Goal: Transaction & Acquisition: Purchase product/service

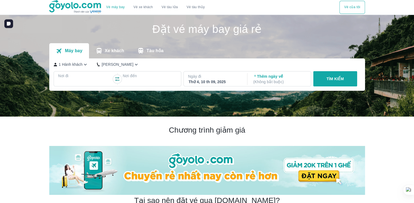
click at [197, 80] on div "Thứ 4, 10 th 09, 2025" at bounding box center [215, 81] width 53 height 5
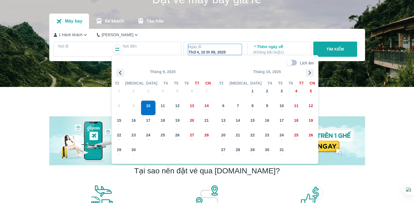
scroll to position [31, 0]
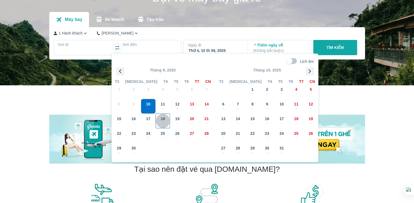
click at [162, 117] on span "18" at bounding box center [162, 118] width 4 height 5
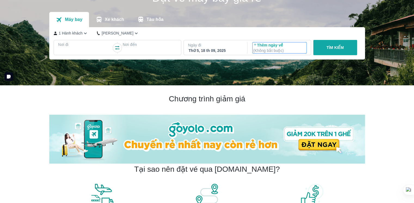
click at [265, 48] on p "Thêm ngày về ( Không bắt buộc )" at bounding box center [279, 47] width 53 height 11
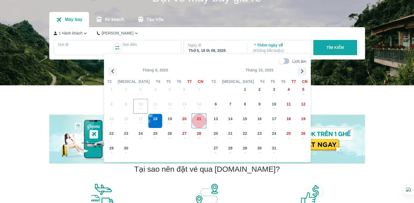
click at [200, 122] on span "-" at bounding box center [199, 123] width 14 height 4
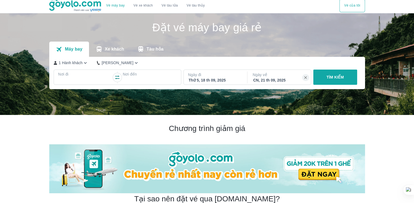
scroll to position [0, 0]
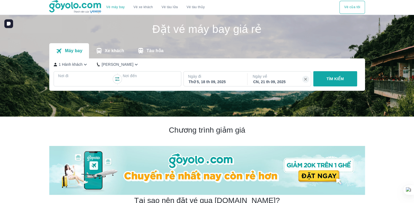
click at [328, 79] on p "TÌM KIẾM" at bounding box center [334, 78] width 17 height 5
click at [335, 79] on p "TÌM KIẾM" at bounding box center [334, 78] width 17 height 5
click at [63, 77] on p "Nơi đi" at bounding box center [85, 75] width 54 height 5
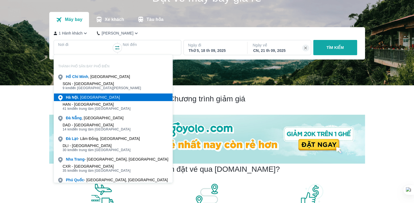
click at [90, 100] on div "[GEOGRAPHIC_DATA] , [GEOGRAPHIC_DATA]" at bounding box center [93, 97] width 54 height 5
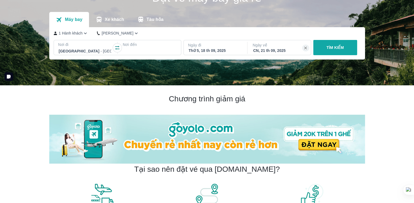
click at [133, 46] on p "Nơi đến" at bounding box center [150, 44] width 54 height 5
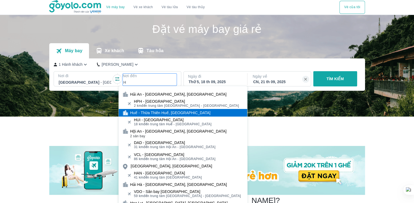
type input "H"
click at [151, 113] on div "Huế - Thừa Thiên Huế, [GEOGRAPHIC_DATA]" at bounding box center [170, 112] width 80 height 5
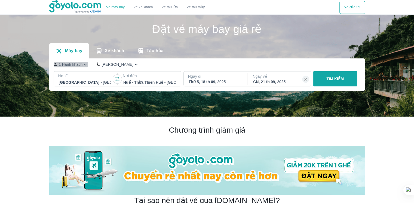
click at [85, 66] on icon "button" at bounding box center [85, 65] width 6 height 6
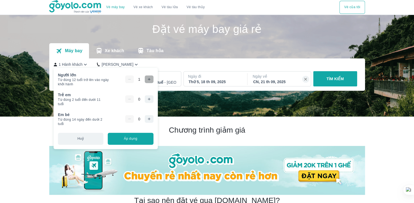
click at [147, 80] on icon "button" at bounding box center [149, 79] width 4 height 4
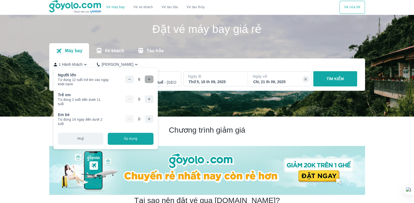
click at [147, 80] on icon "button" at bounding box center [149, 79] width 4 height 4
click at [126, 140] on button "Áp dụng" at bounding box center [130, 139] width 45 height 12
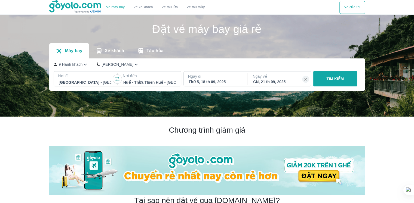
click at [135, 65] on icon "button" at bounding box center [136, 65] width 3 height 2
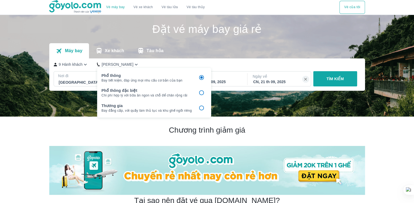
click at [199, 92] on input "checkbox" at bounding box center [201, 92] width 11 height 11
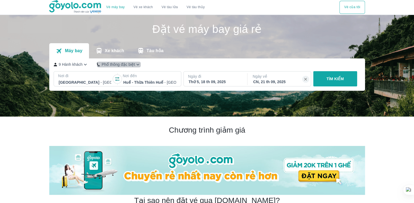
click at [138, 65] on icon "button" at bounding box center [137, 65] width 3 height 2
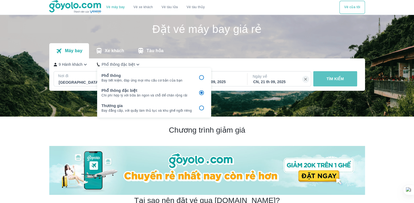
click at [329, 80] on p "TÌM KIẾM" at bounding box center [334, 78] width 17 height 5
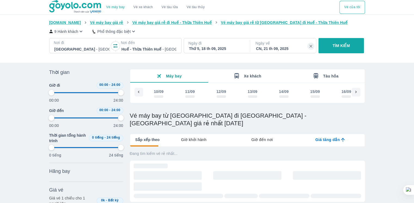
scroll to position [0, 79]
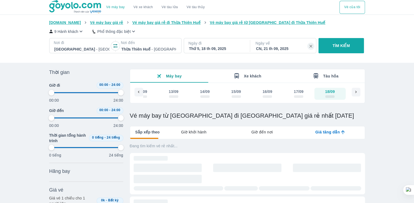
type input "97.9166666666667"
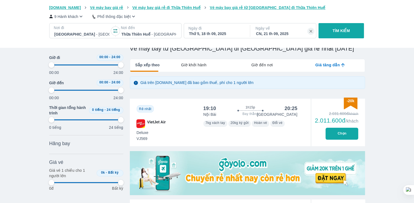
scroll to position [82, 0]
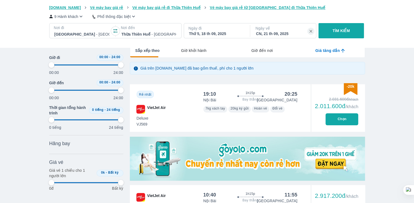
type input "97.9166666666667"
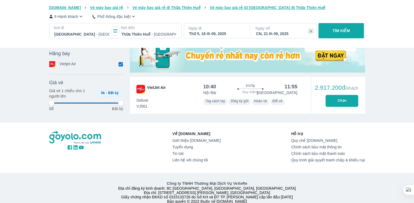
type input "97.9166666666667"
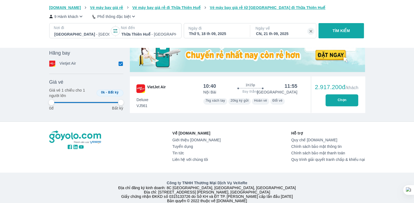
type input "97.9166666666667"
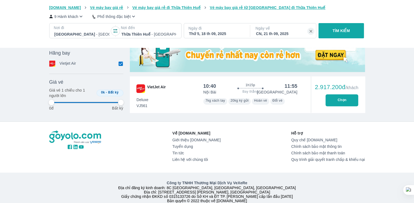
type input "97.9166666666667"
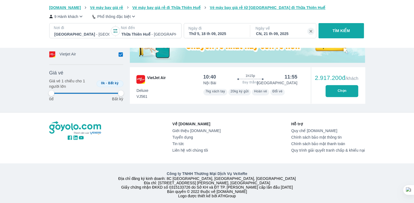
scroll to position [208, 0]
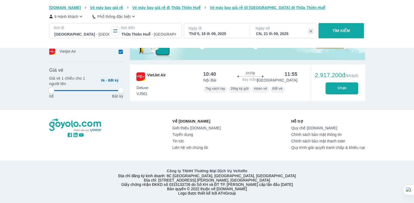
type input "97.9166666666667"
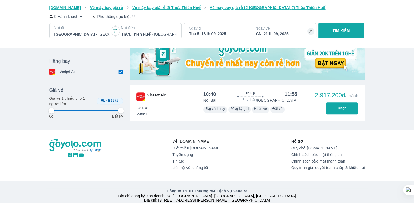
scroll to position [181, 0]
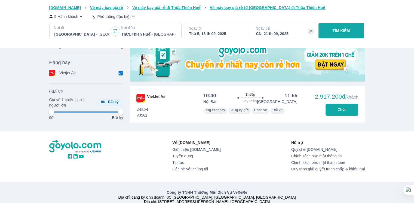
type input "97.9166666666667"
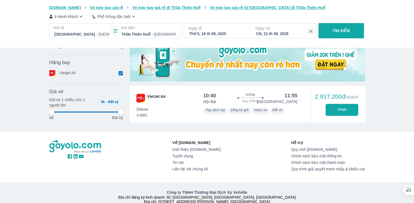
type input "97.9166666666667"
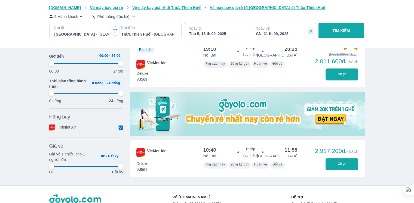
type input "97.9166666666667"
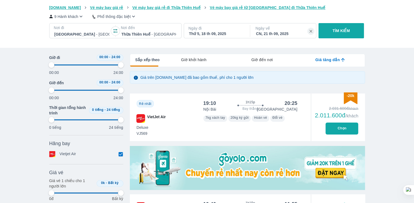
type input "97.9166666666667"
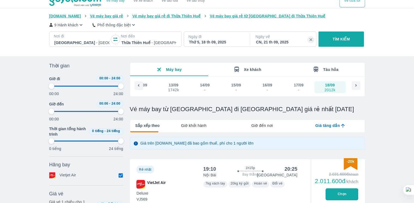
scroll to position [0, 0]
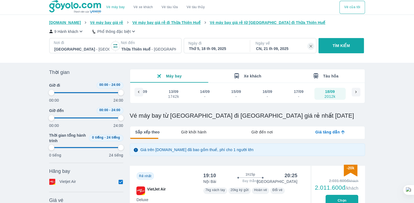
type input "97.9166666666667"
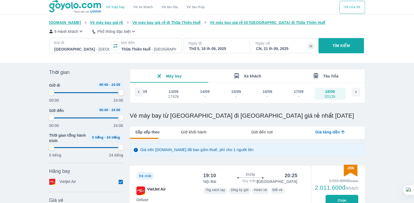
type input "97.9166666666667"
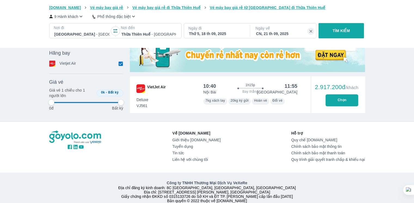
type input "97.9166666666667"
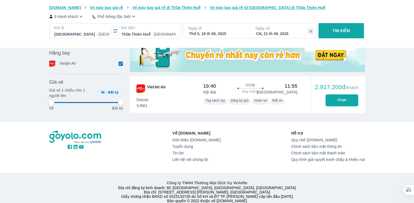
type input "97.9166666666667"
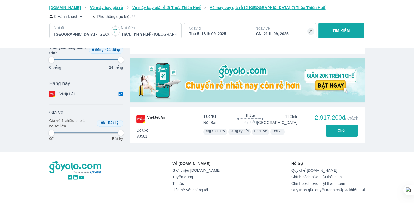
scroll to position [154, 0]
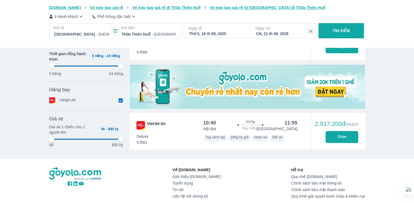
type input "97.9166666666667"
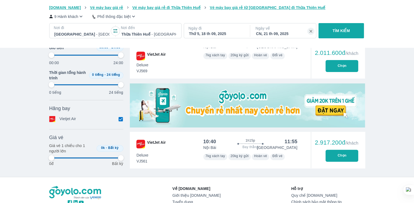
type input "97.9166666666667"
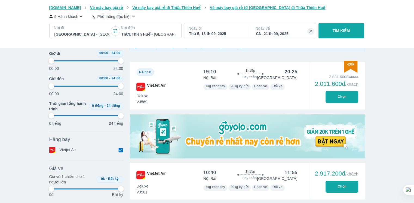
scroll to position [99, 0]
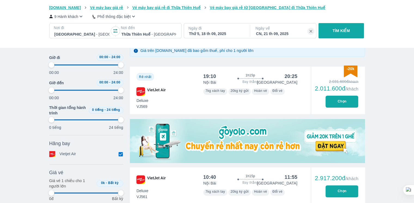
type input "97.9166666666667"
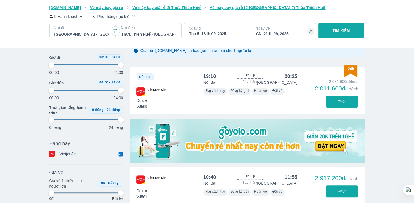
type input "97.9166666666667"
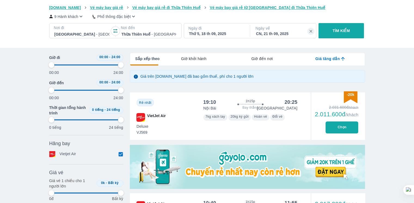
scroll to position [72, 0]
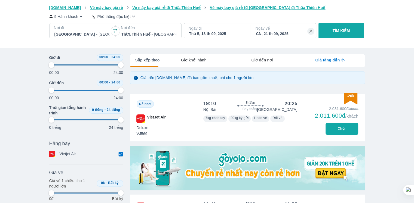
type input "97.9166666666667"
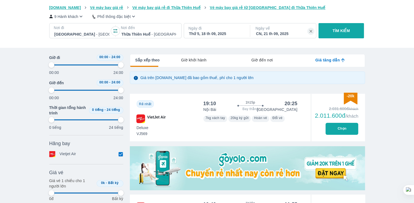
type input "97.9166666666667"
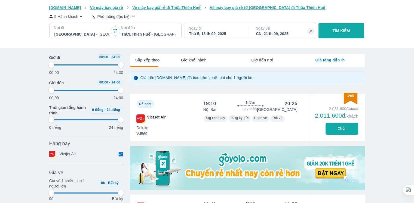
type input "97.9166666666667"
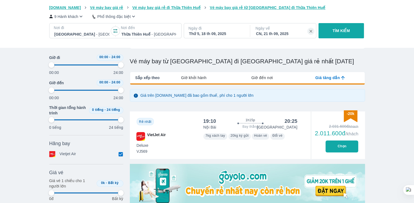
type input "97.9166666666667"
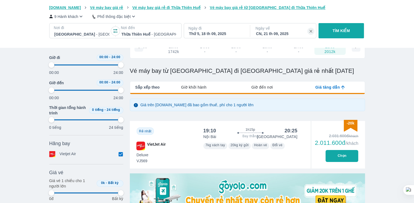
type input "97.9166666666667"
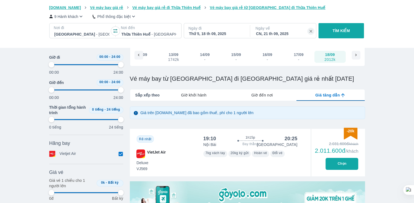
scroll to position [54, 0]
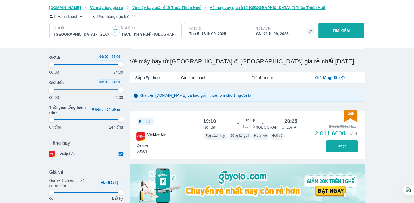
click at [339, 147] on button "Chọn" at bounding box center [341, 147] width 33 height 12
type input "97.9166666666667"
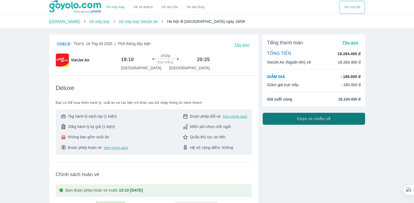
click at [317, 120] on span "Chọn vé chiều về" at bounding box center [314, 118] width 34 height 5
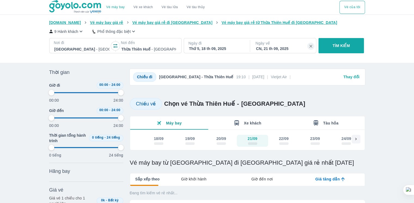
type input "97.9166666666667"
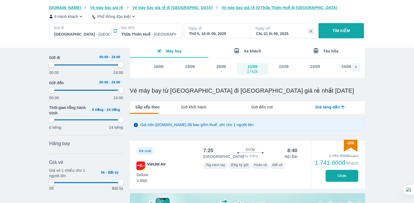
scroll to position [82, 0]
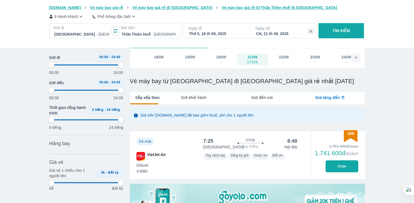
type input "97.9166666666667"
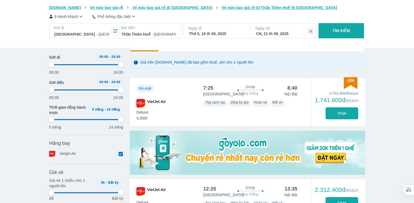
scroll to position [136, 0]
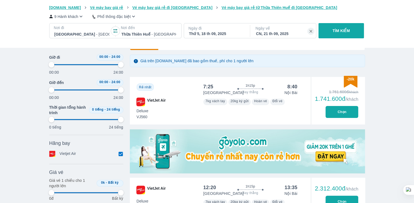
type input "97.9166666666667"
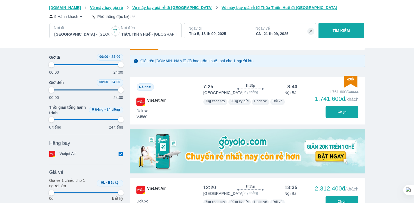
type input "97.9166666666667"
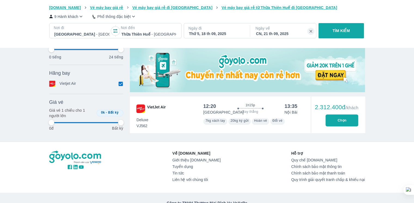
scroll to position [218, 0]
type input "97.9166666666667"
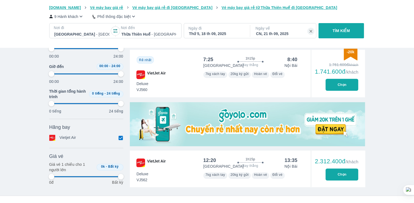
type input "97.9166666666667"
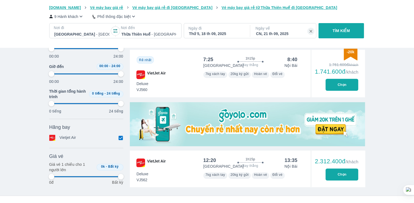
type input "97.9166666666667"
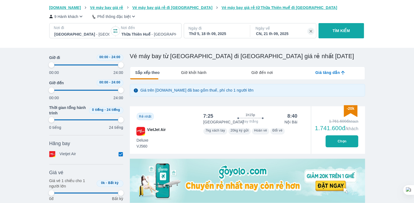
scroll to position [82, 0]
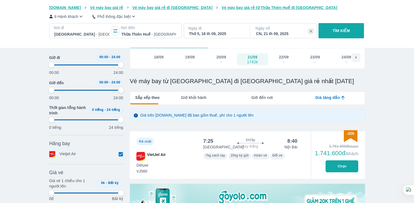
type input "97.9166666666667"
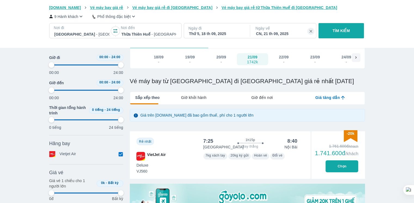
type input "97.9166666666667"
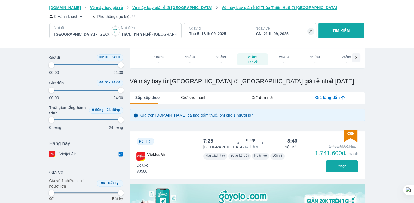
type input "97.9166666666667"
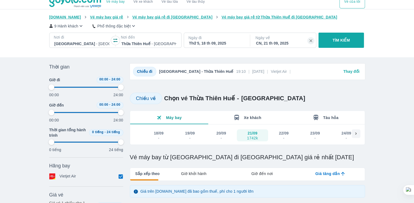
scroll to position [0, 0]
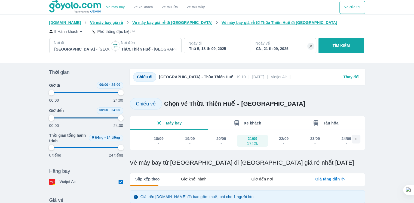
type input "97.9166666666667"
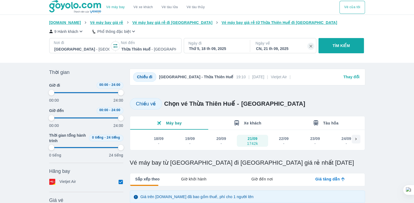
type input "97.9166666666667"
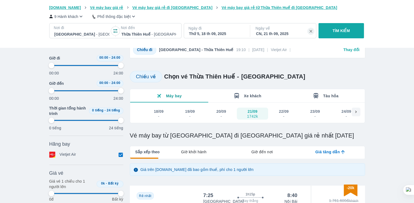
type input "97.9166666666667"
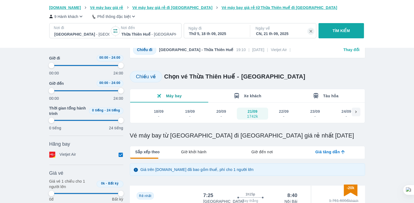
type input "97.9166666666667"
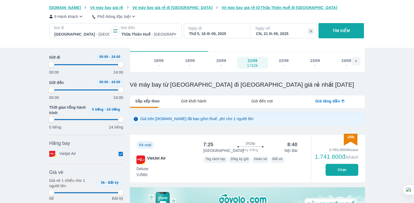
scroll to position [82, 0]
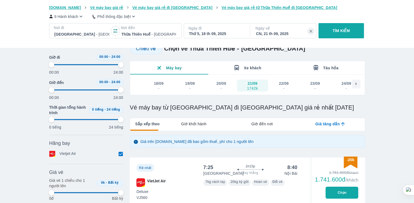
type input "97.9166666666667"
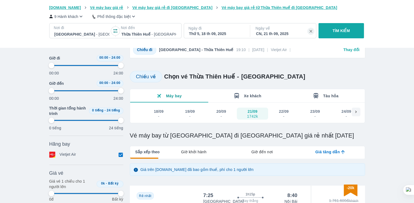
type input "97.9166666666667"
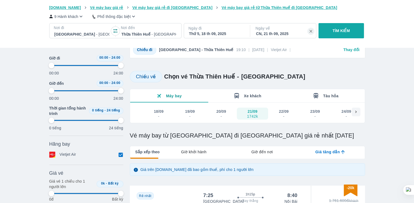
type input "97.9166666666667"
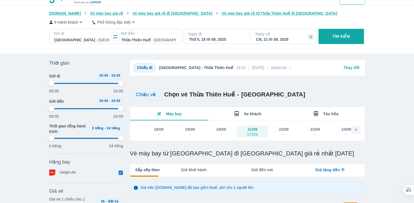
scroll to position [0, 0]
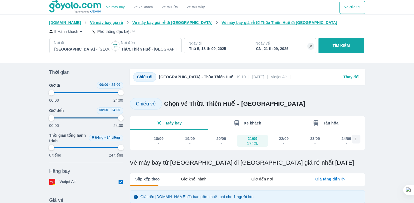
type input "97.9166666666667"
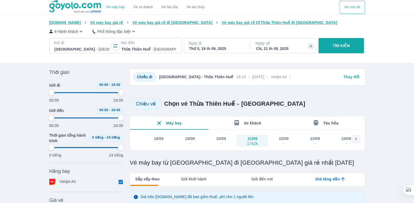
type input "97.9166666666667"
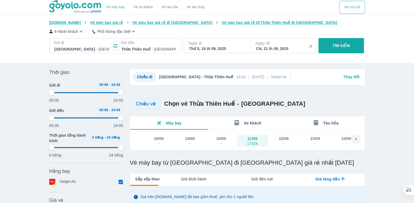
type input "97.9166666666667"
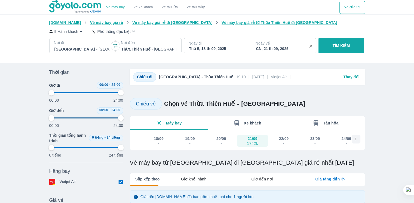
type input "97.9166666666667"
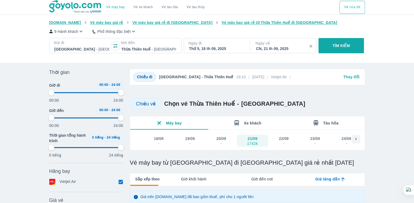
type input "97.9166666666667"
click at [310, 46] on icon "button" at bounding box center [310, 46] width 3 height 3
type input "97.9166666666667"
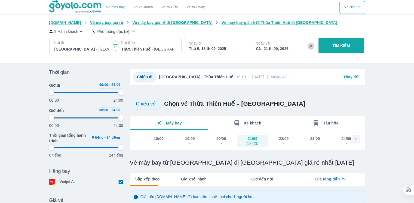
type input "97.9166666666667"
checkbox input "false"
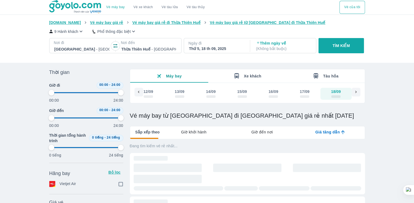
scroll to position [0, 73]
type input "97.9166666666667"
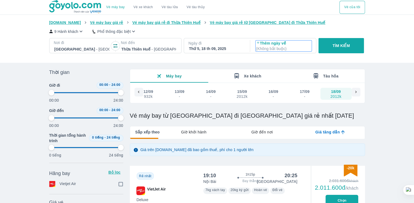
click at [276, 46] on p "( Không bắt buộc )" at bounding box center [283, 48] width 55 height 5
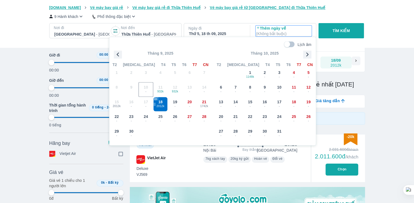
type input "97.9166666666667"
checkbox input "true"
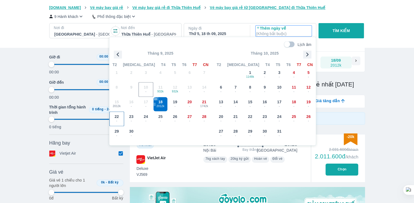
type input "97.9166666666667"
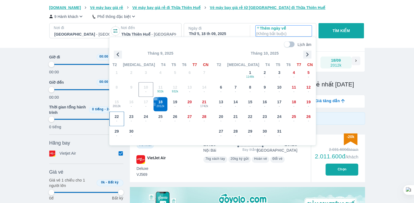
type input "97.9166666666667"
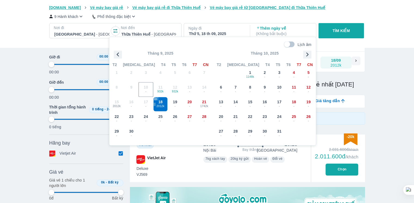
type input "97.9166666666667"
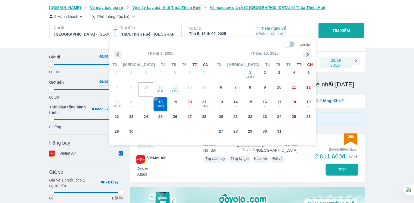
type input "97.9166666666667"
click at [118, 116] on span "22" at bounding box center [117, 116] width 4 height 5
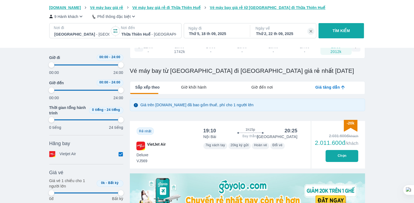
scroll to position [58, 0]
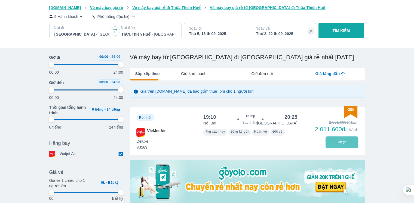
click at [338, 143] on button "Chọn" at bounding box center [341, 143] width 33 height 12
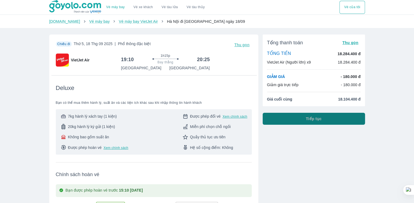
click at [315, 120] on span "Tiếp tục" at bounding box center [314, 118] width 16 height 5
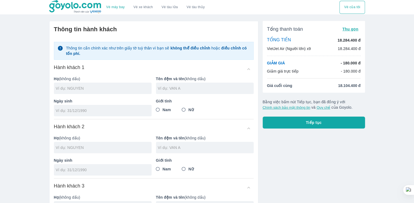
click at [314, 125] on span "Tiếp tục" at bounding box center [314, 122] width 16 height 5
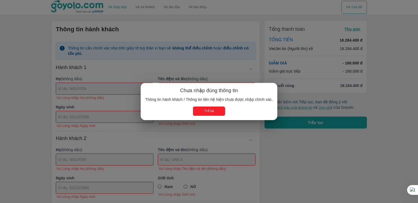
click at [206, 110] on button "Trở lại" at bounding box center [209, 111] width 32 height 9
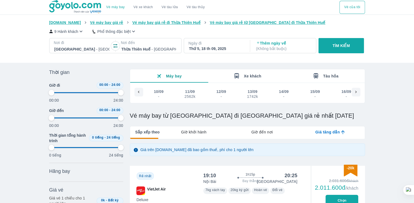
scroll to position [0, 79]
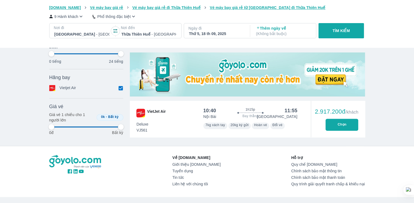
click at [209, 36] on div "Thứ 5, 18 th 09, 2025" at bounding box center [216, 33] width 55 height 5
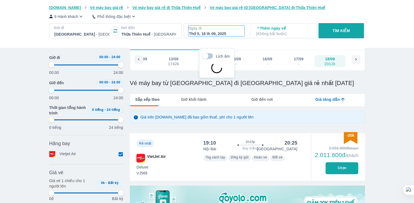
scroll to position [31, 0]
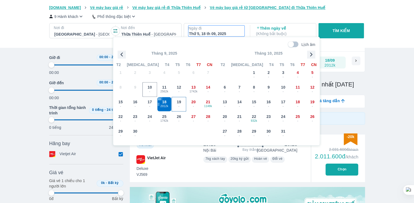
click at [180, 105] on span "-" at bounding box center [179, 106] width 14 height 4
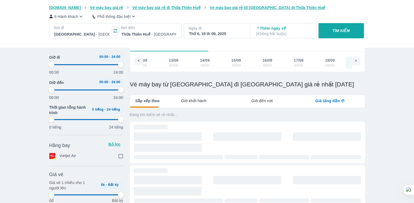
scroll to position [0, 104]
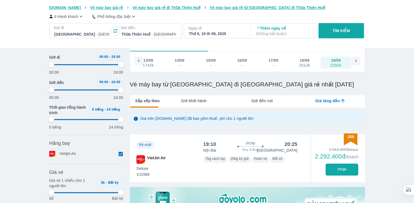
click at [269, 33] on p "( Không bắt buộc )" at bounding box center [283, 33] width 55 height 5
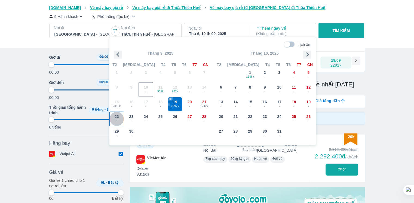
click at [114, 114] on div "22 -" at bounding box center [117, 119] width 14 height 14
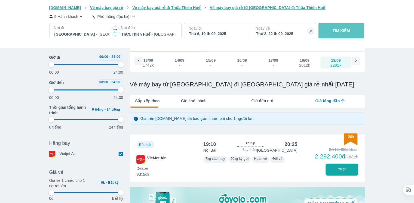
click at [339, 32] on p "TÌM KIẾM" at bounding box center [340, 30] width 17 height 5
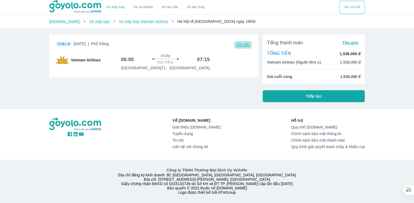
click at [244, 44] on span "Chi tiết" at bounding box center [242, 45] width 13 height 4
